Goal: Task Accomplishment & Management: Use online tool/utility

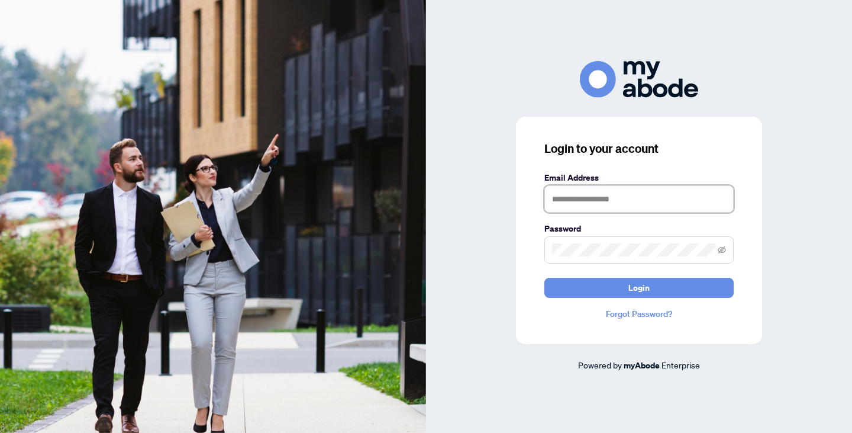
click at [578, 198] on input "text" at bounding box center [638, 198] width 189 height 27
type input "**********"
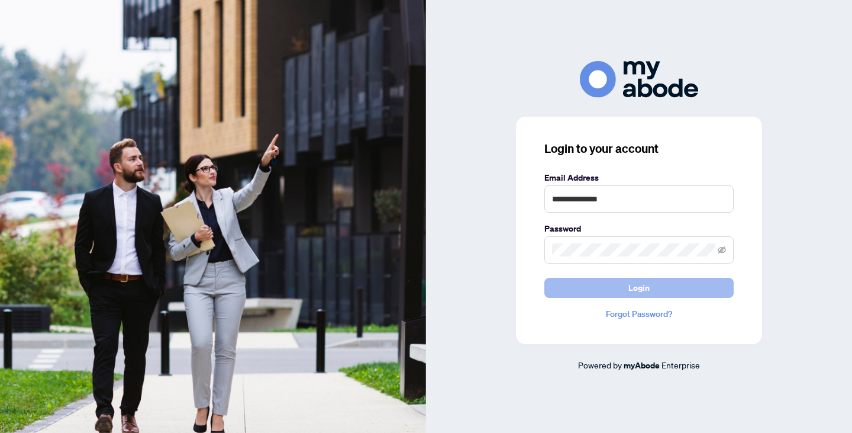
click at [621, 291] on button "Login" at bounding box center [638, 288] width 189 height 20
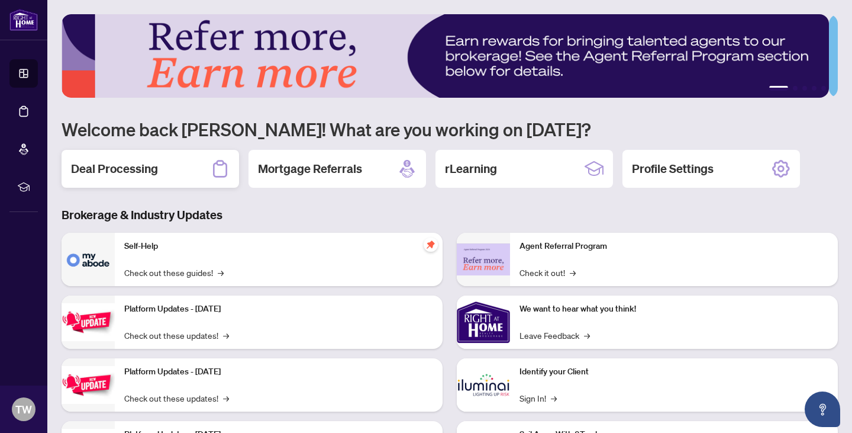
click at [142, 169] on h2 "Deal Processing" at bounding box center [114, 168] width 87 height 17
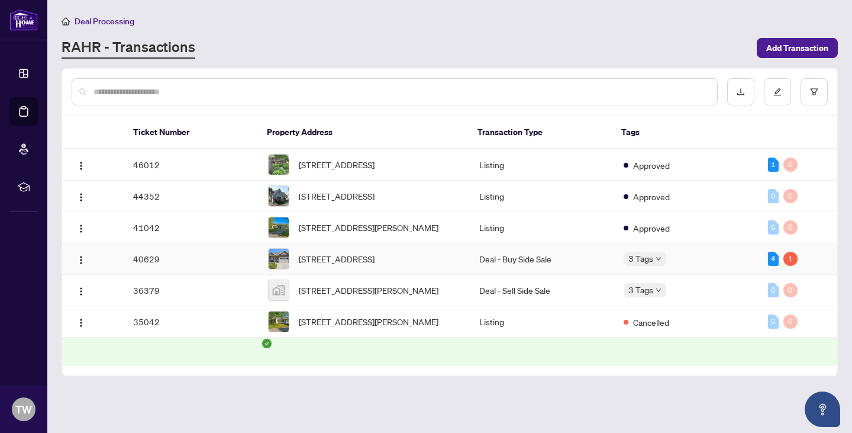
click at [244, 272] on td "40629" at bounding box center [191, 258] width 135 height 31
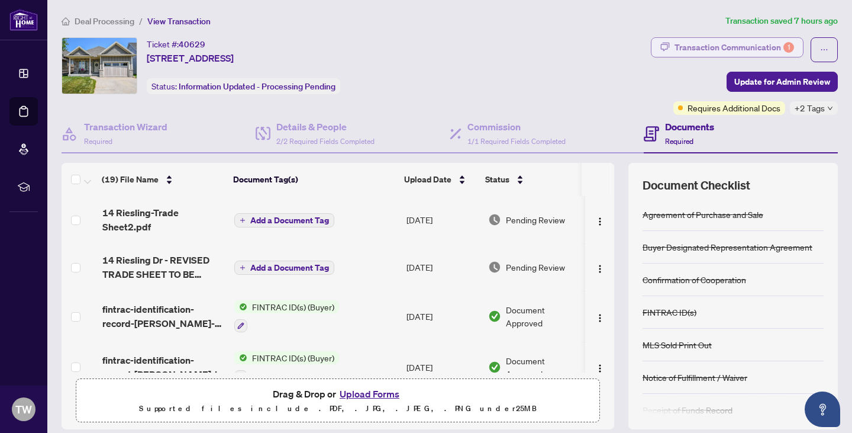
click at [675, 46] on div "Transaction Communication 1" at bounding box center [735, 47] width 120 height 19
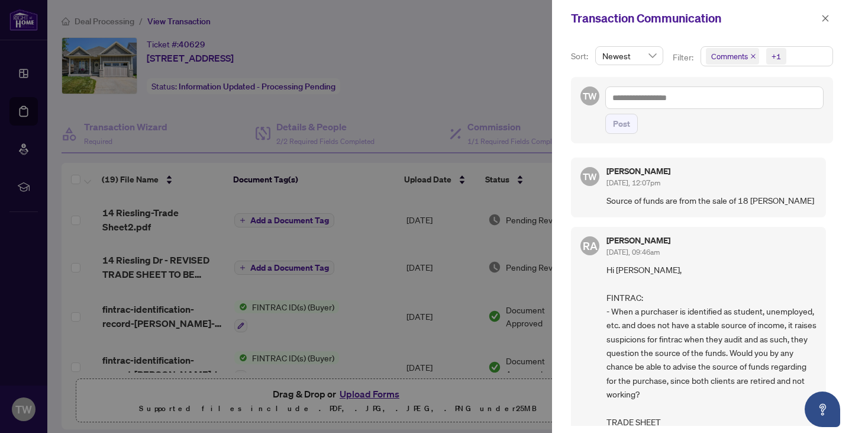
click at [506, 68] on div at bounding box center [426, 216] width 852 height 433
click at [827, 18] on icon "close" at bounding box center [825, 18] width 8 height 8
